Goal: Register for event/course

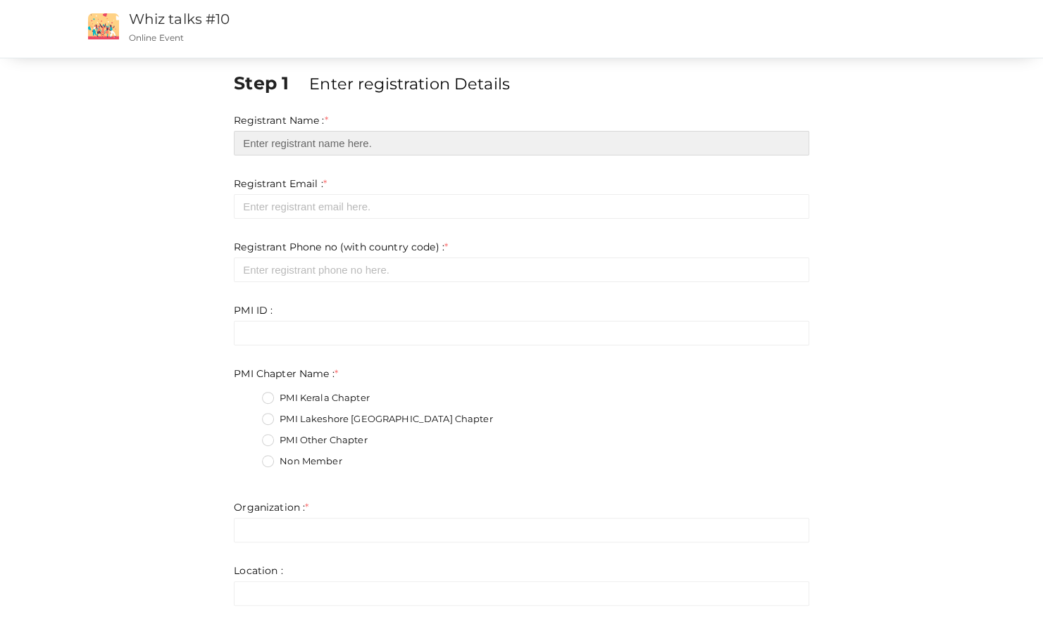
click at [373, 143] on input "text" at bounding box center [521, 143] width 575 height 25
type input "[PERSON_NAME]"
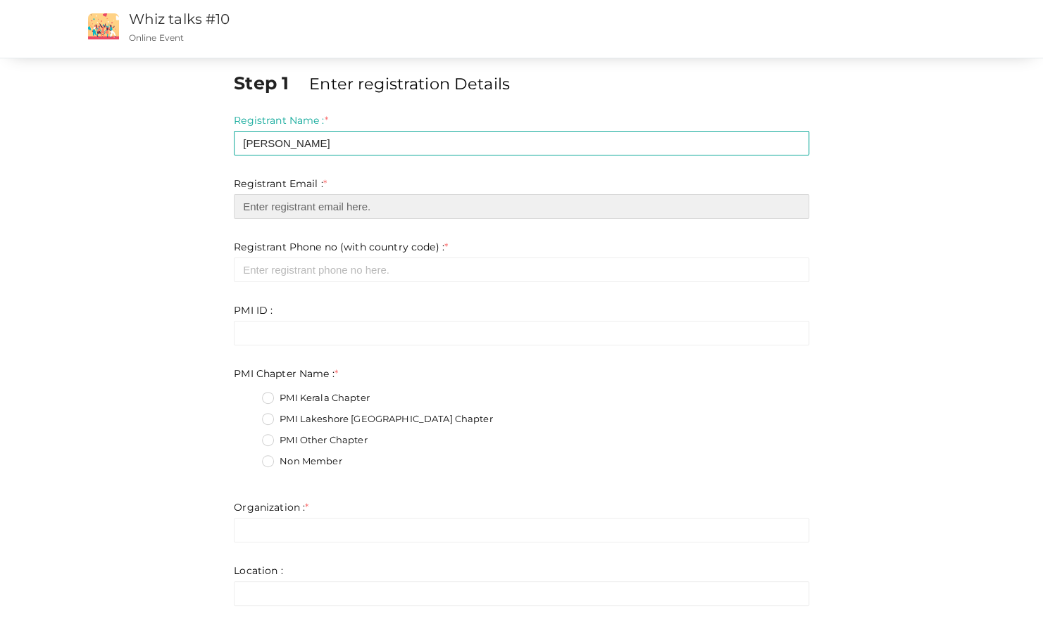
click at [348, 206] on input "email" at bounding box center [521, 206] width 575 height 25
type input "[PERSON_NAME][EMAIL_ADDRESS][PERSON_NAME][DOMAIN_NAME]"
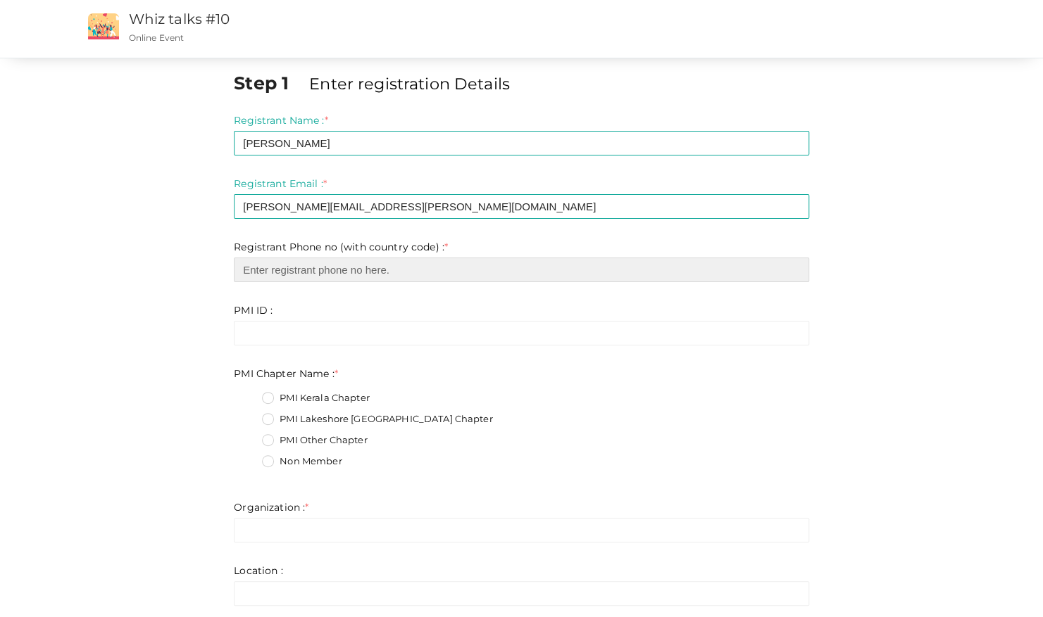
click at [401, 276] on input "number" at bounding box center [521, 270] width 575 height 25
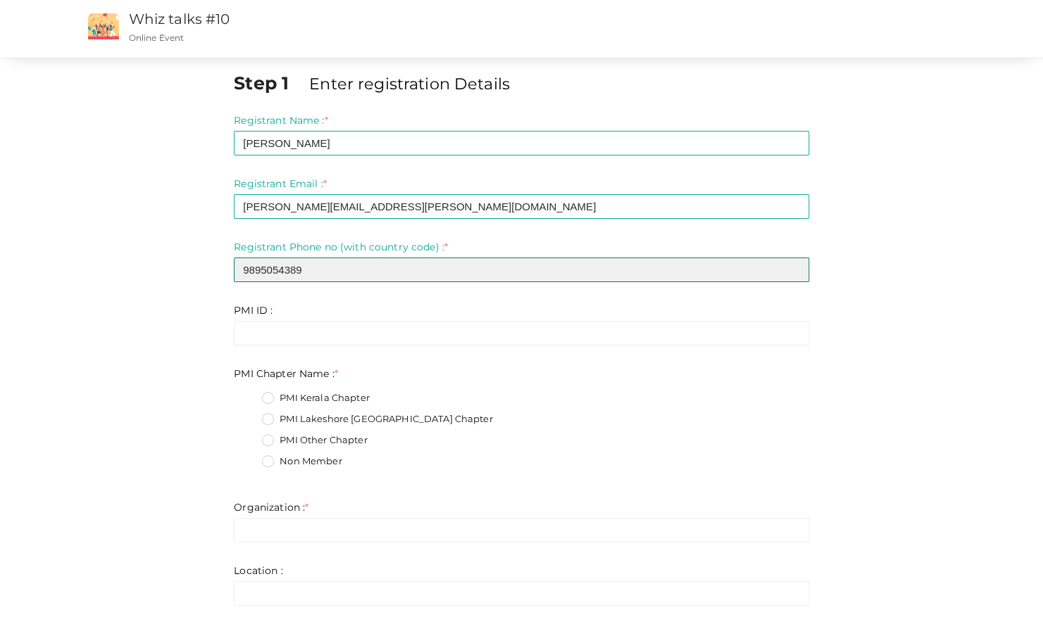
type input "9895054389"
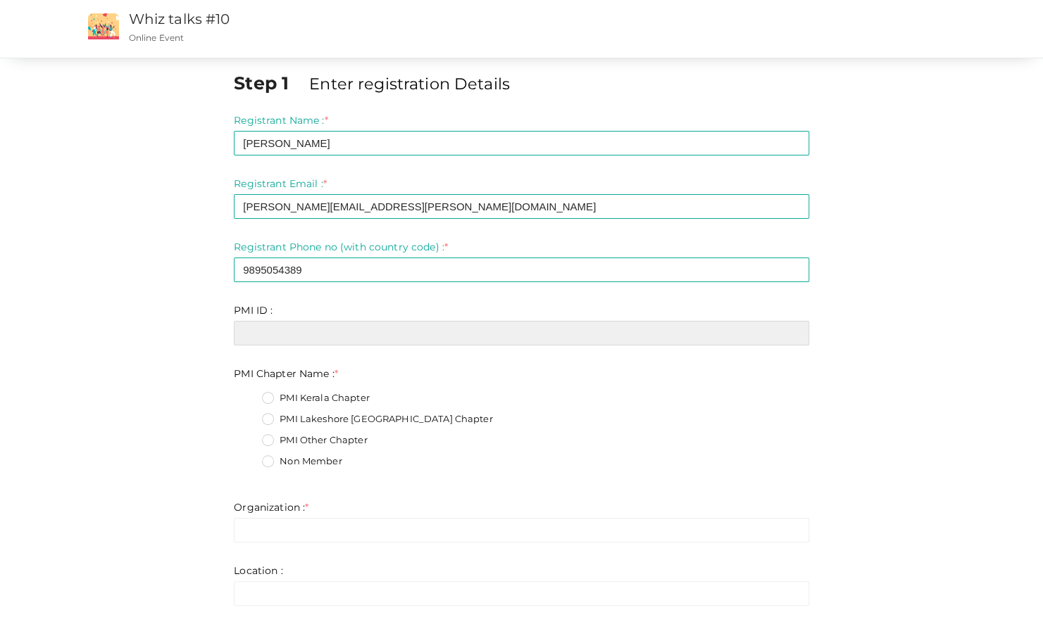
click at [352, 335] on input "text" at bounding box center [521, 333] width 575 height 25
paste input "‎10612103‎"
type input "‎10612103‎"
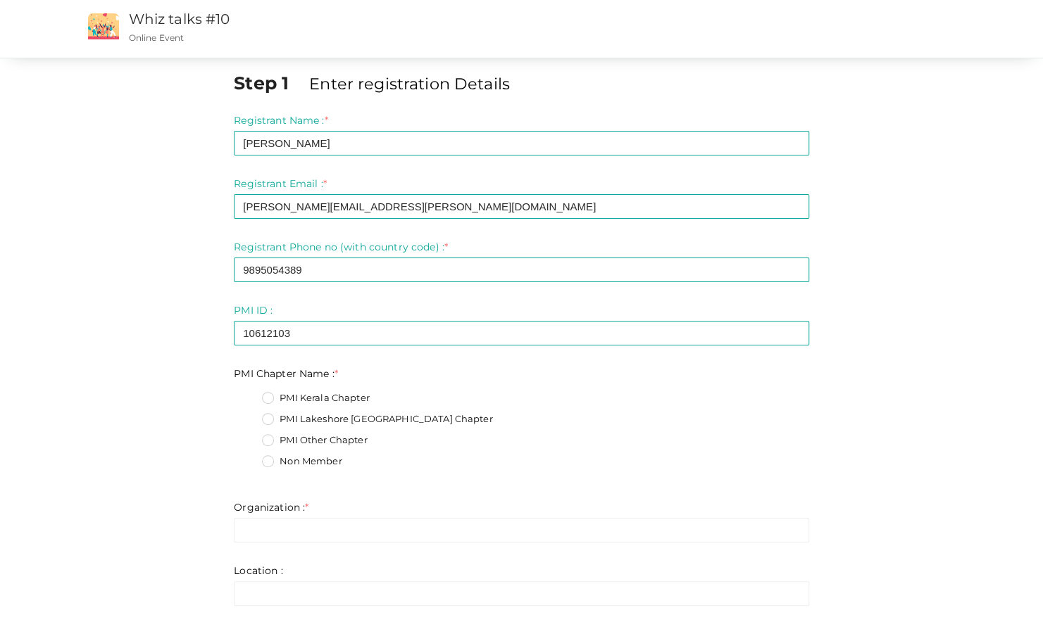
click at [331, 399] on label "PMI Kerala Chapter" at bounding box center [316, 398] width 108 height 14
click at [248, 394] on Name\+0 "PMI Kerala Chapter" at bounding box center [248, 394] width 0 height 0
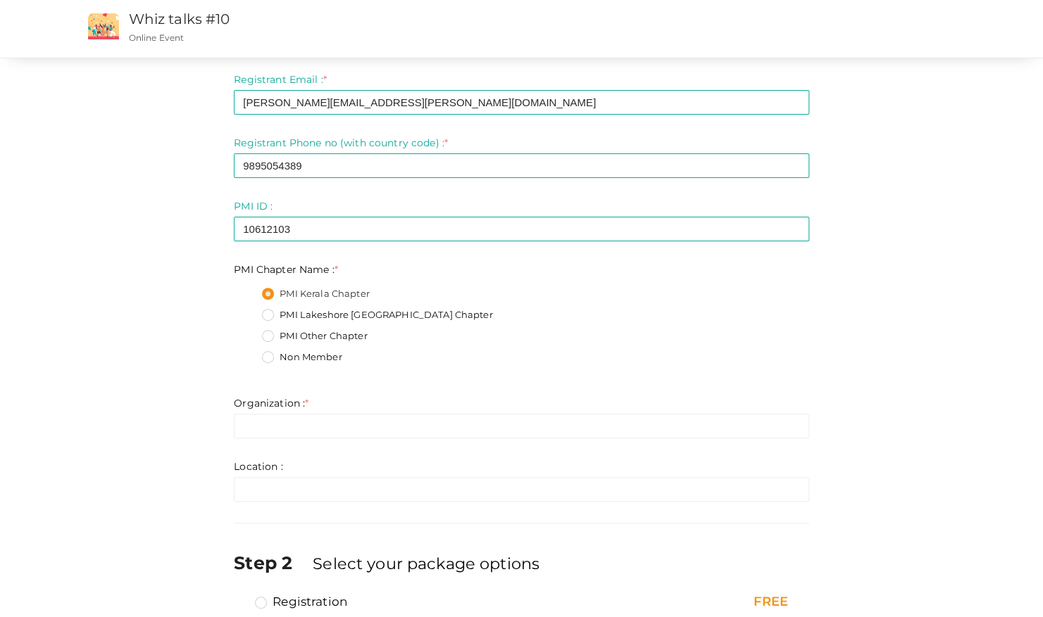
scroll to position [106, 0]
click at [358, 404] on div "Organization : * Invalid Email Required. Limit exceeds. Limit is - Invalid emai…" at bounding box center [521, 415] width 575 height 42
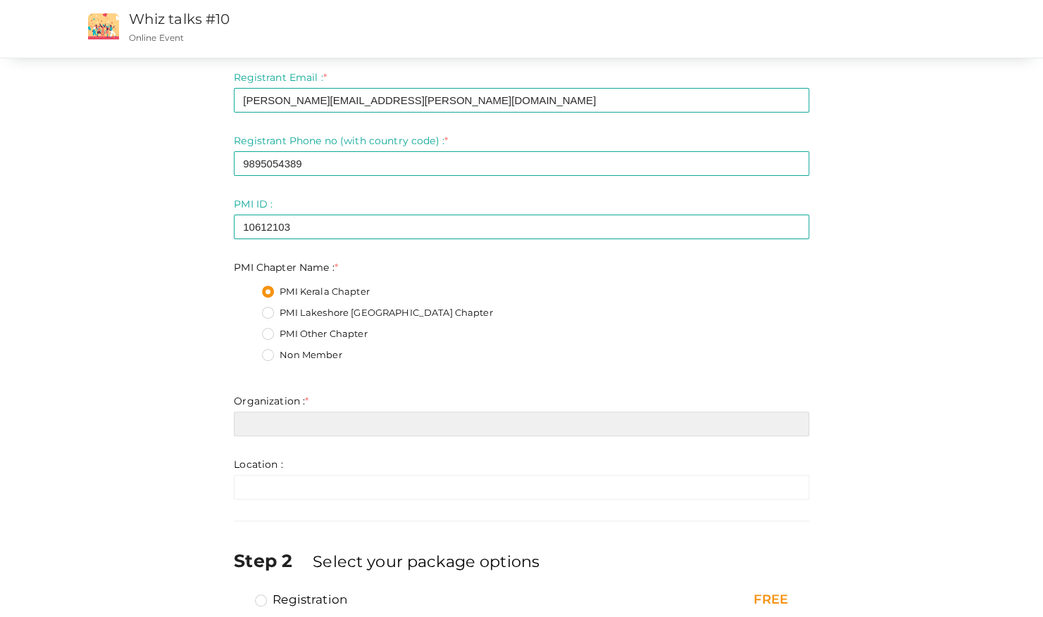
click at [358, 418] on input "text" at bounding box center [521, 424] width 575 height 25
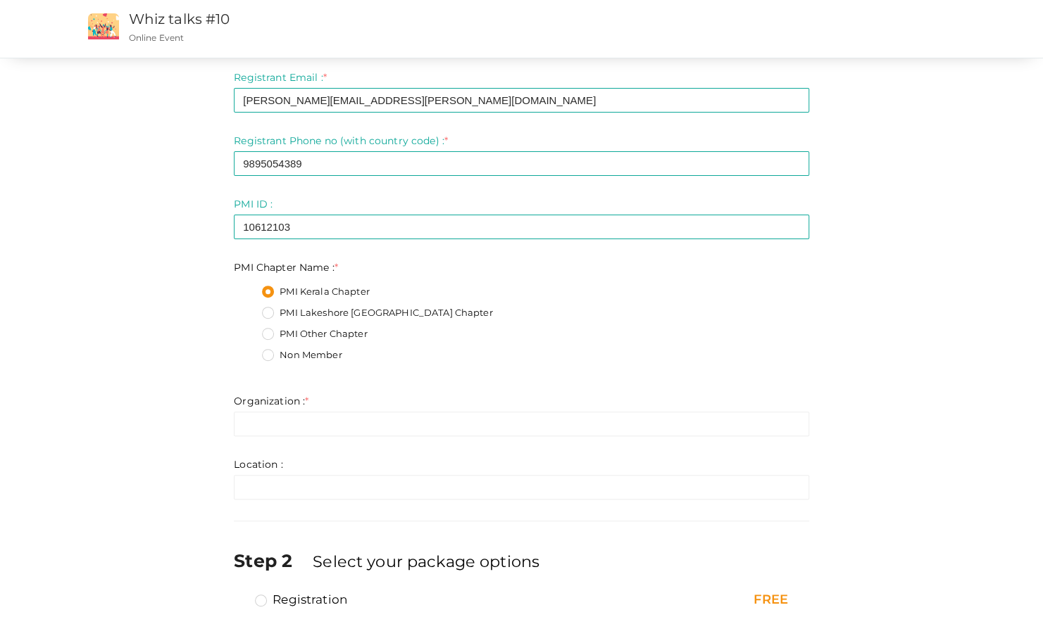
click at [349, 458] on div "Location : * Invalid Email Required. Limit exceeds. Limit is - Invalid email In…" at bounding box center [521, 479] width 575 height 42
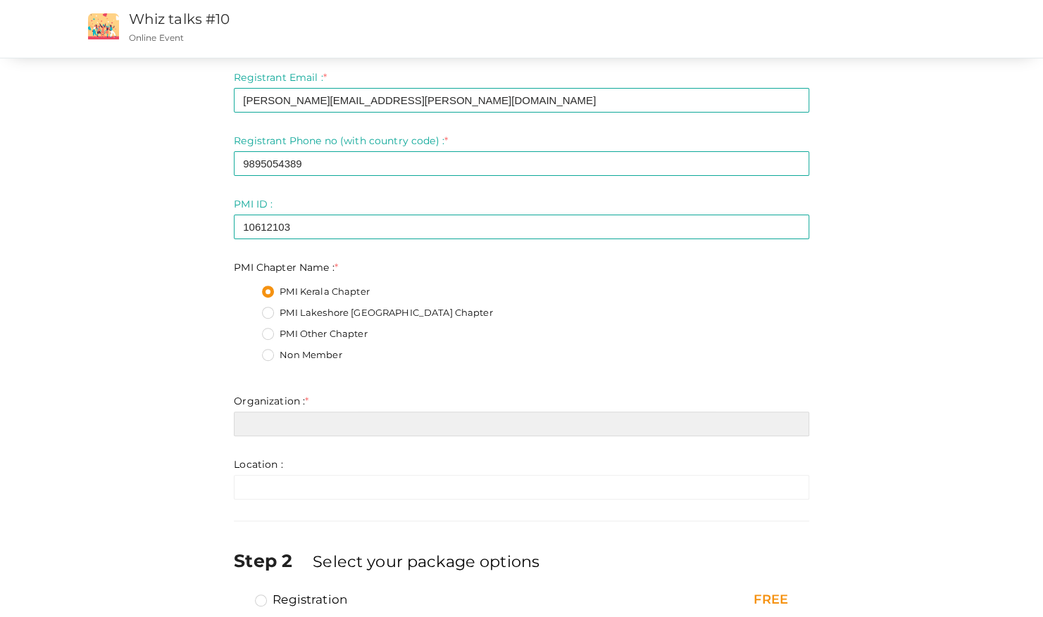
click at [341, 432] on input "text" at bounding box center [521, 424] width 575 height 25
type input "i"
type input "Infosys"
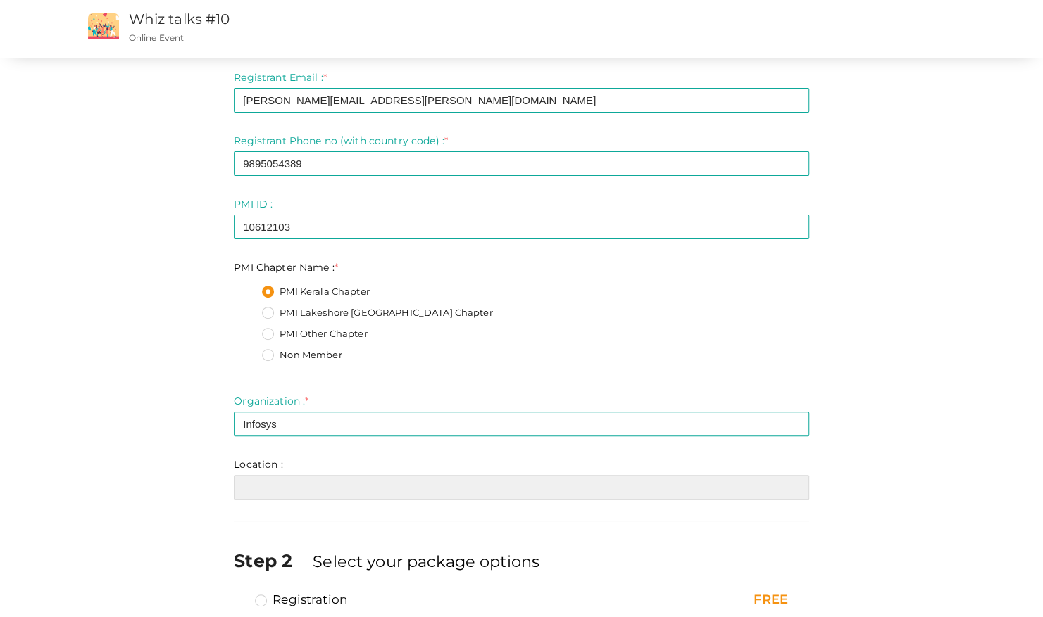
click at [332, 484] on input "text" at bounding box center [521, 487] width 575 height 25
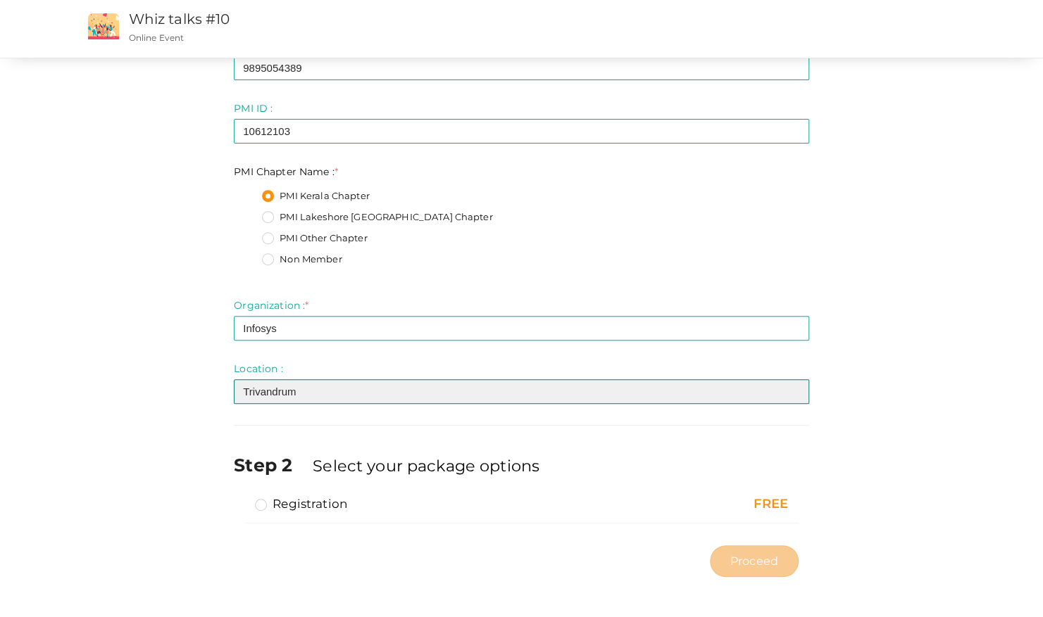
type input "Trivandrum"
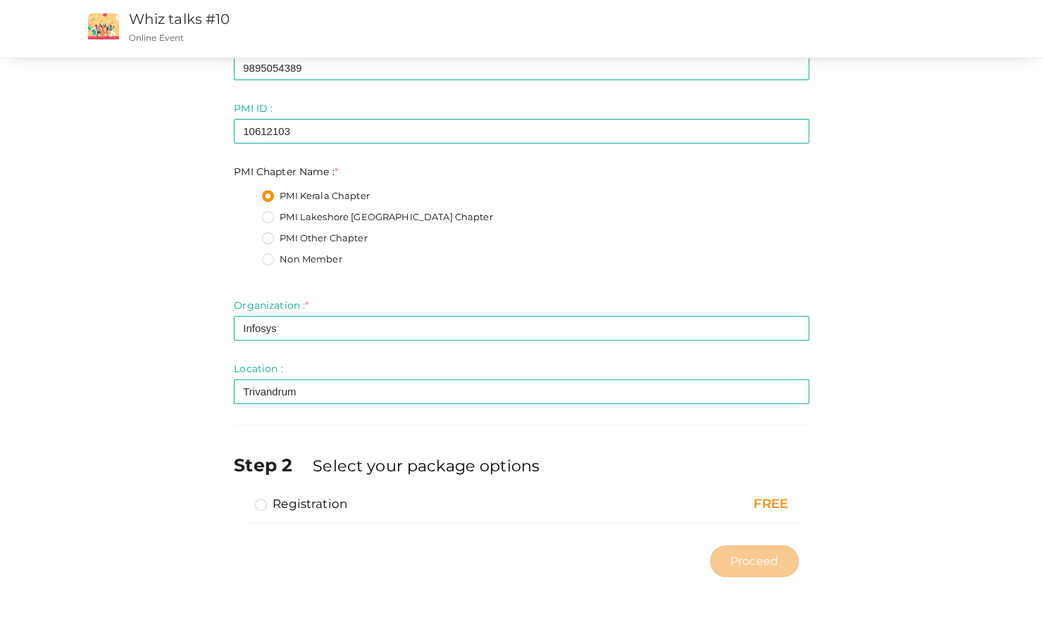
click at [265, 502] on label "Registration" at bounding box center [301, 504] width 92 height 17
click at [241, 498] on input "Registration" at bounding box center [241, 498] width 0 height 0
click at [752, 562] on span "Proceed" at bounding box center [754, 561] width 48 height 16
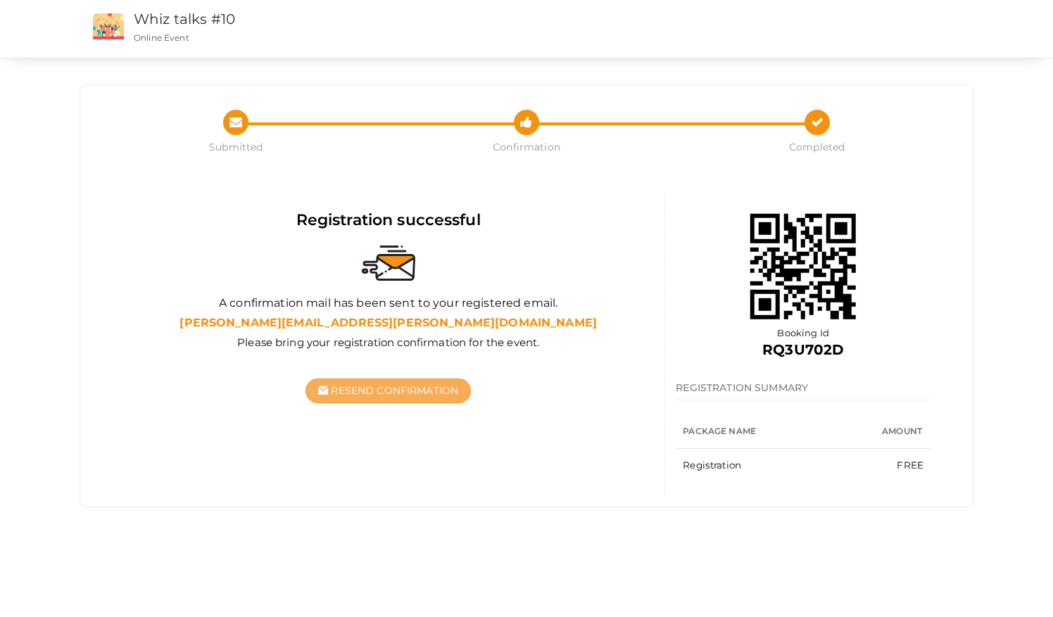
click at [382, 393] on span "Resend Confirmation" at bounding box center [394, 390] width 127 height 13
